Goal: Task Accomplishment & Management: Manage account settings

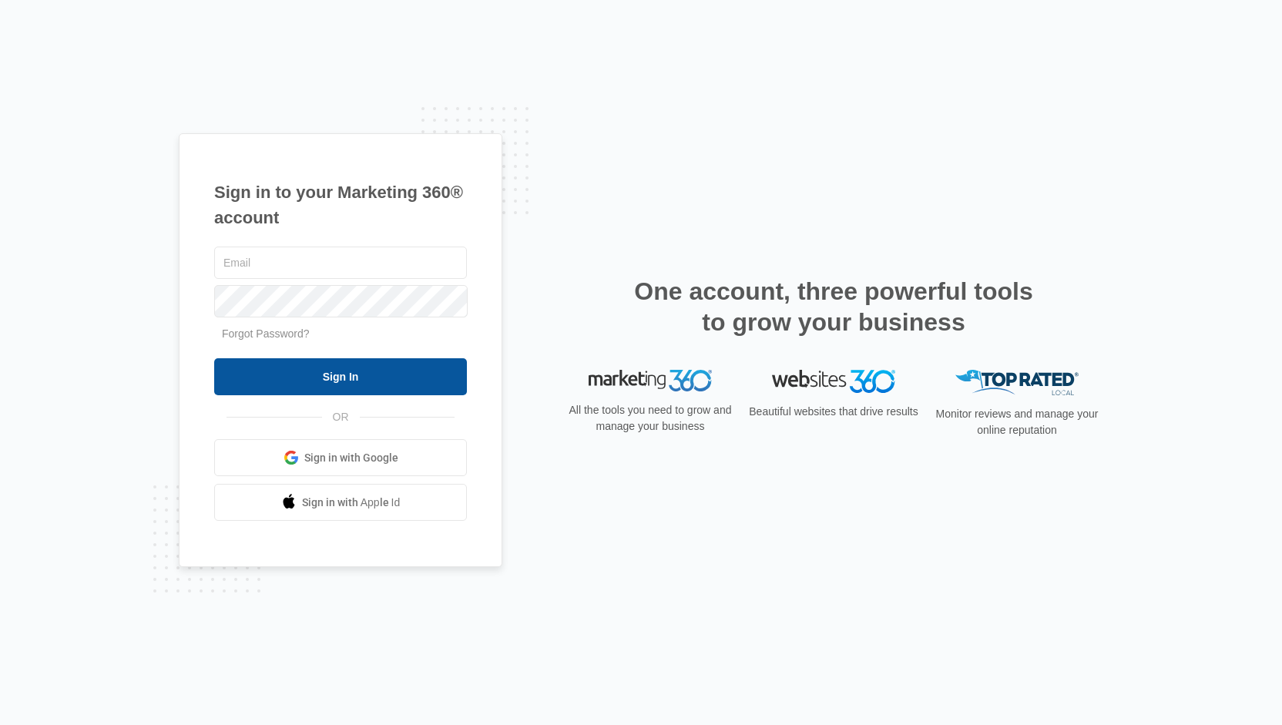
type input "timberkraftloghomes@gmail.com"
click at [334, 374] on input "Sign In" at bounding box center [340, 376] width 253 height 37
